Goal: Information Seeking & Learning: Learn about a topic

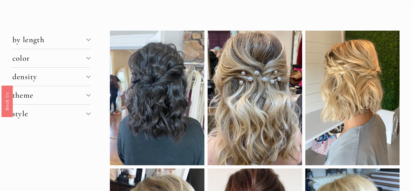
scroll to position [25, 0]
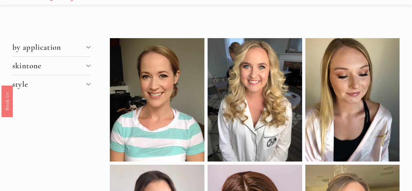
scroll to position [7, 0]
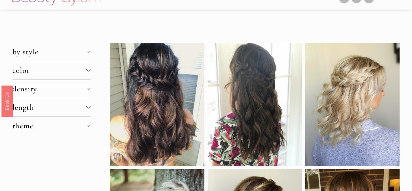
scroll to position [13, 0]
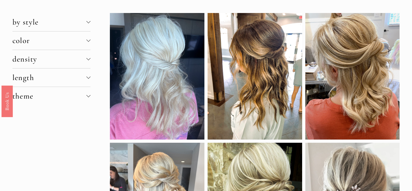
scroll to position [27, 0]
